Goal: Understand process/instructions: Learn how to perform a task or action

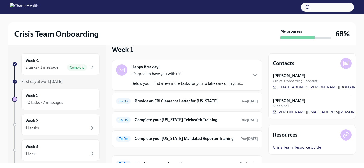
scroll to position [8, 0]
click at [228, 103] on h6 "Provide an FBI Clearance Letter for [US_STATE]" at bounding box center [186, 102] width 102 height 6
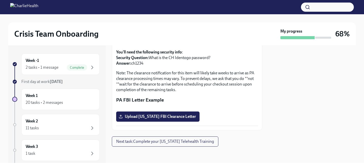
scroll to position [140, 0]
click at [41, 99] on div "Week 1 20 tasks • 2 messages" at bounding box center [61, 99] width 70 height 13
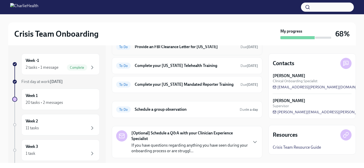
scroll to position [64, 0]
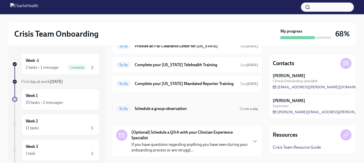
click at [181, 111] on h6 "Schedule a group observation" at bounding box center [185, 109] width 101 height 6
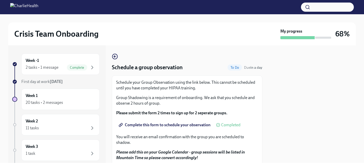
click at [168, 126] on span "Complete this form to schedule your observation" at bounding box center [165, 124] width 91 height 5
